Goal: Transaction & Acquisition: Purchase product/service

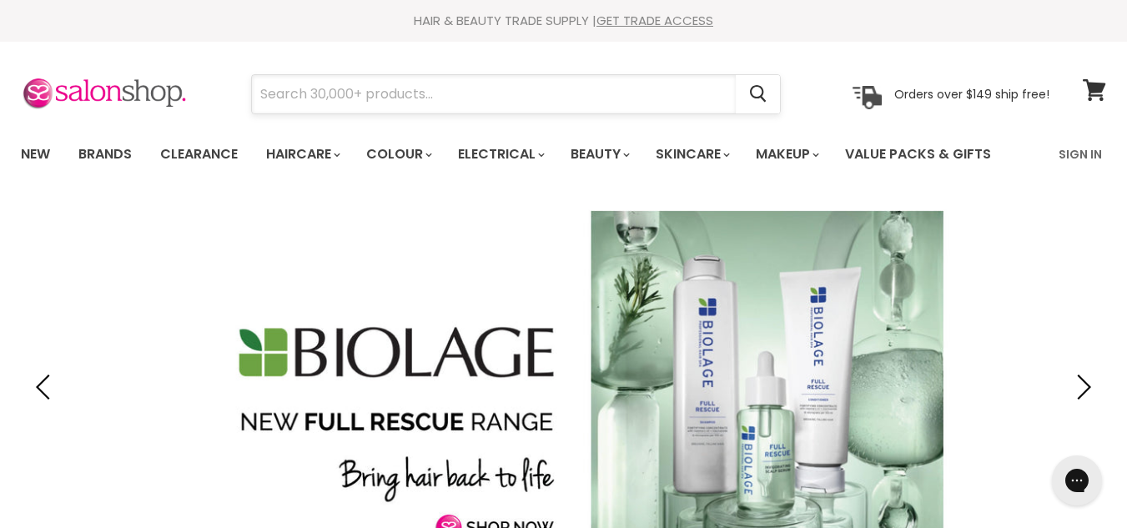
click at [338, 95] on input "Search" at bounding box center [494, 94] width 484 height 38
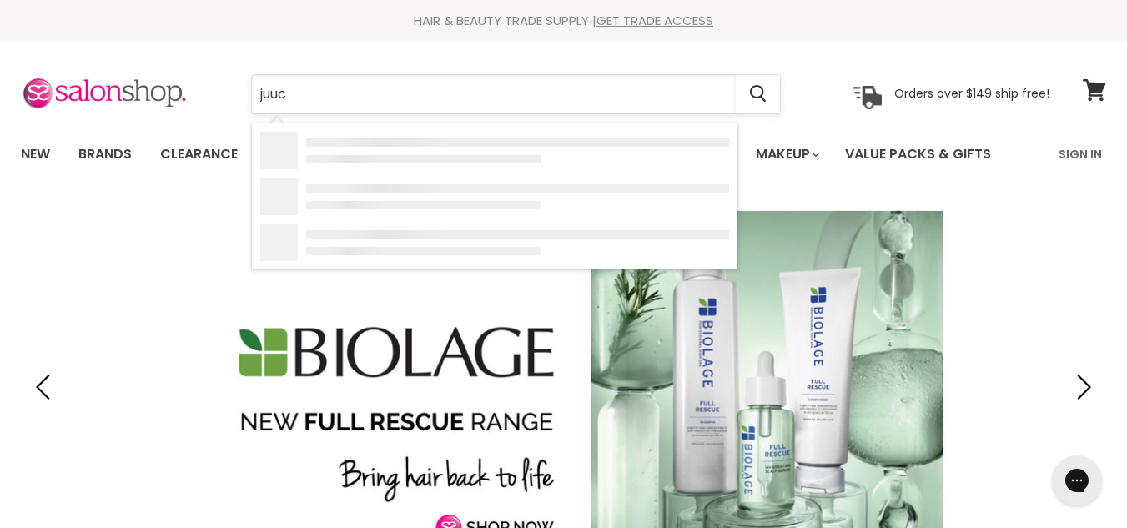
type input "juuce"
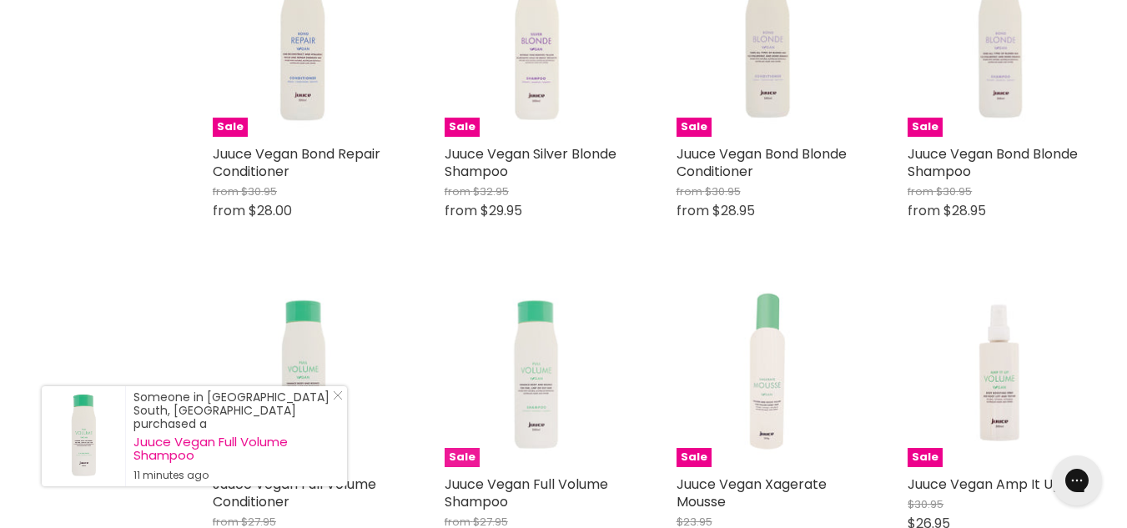
scroll to position [1251, 0]
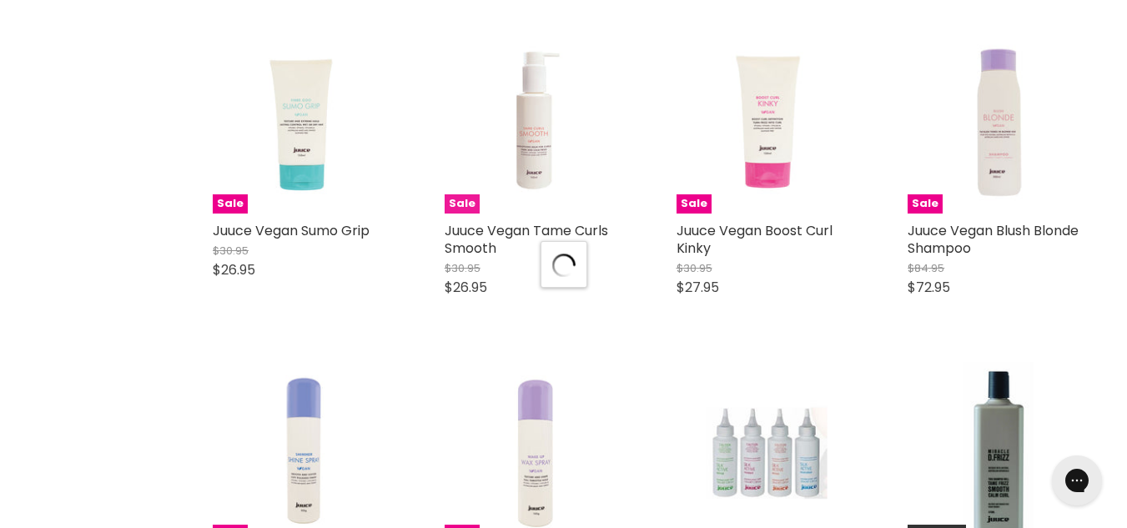
scroll to position [1835, 0]
